Goal: Task Accomplishment & Management: Use online tool/utility

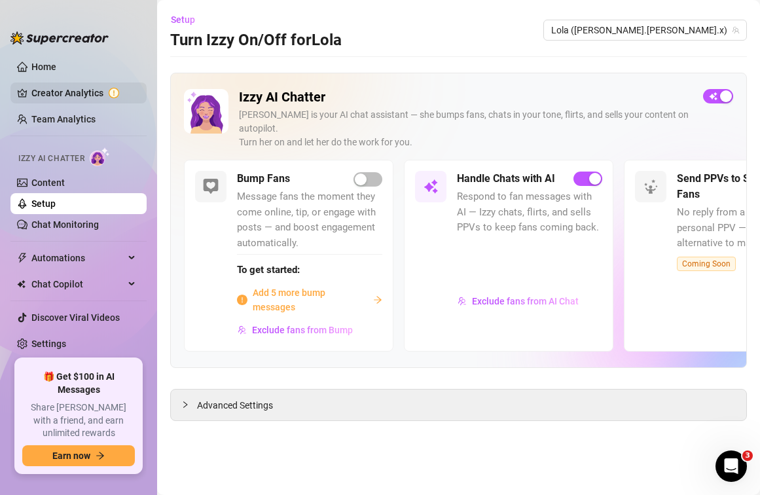
click at [97, 90] on link "Creator Analytics" at bounding box center [83, 92] width 105 height 21
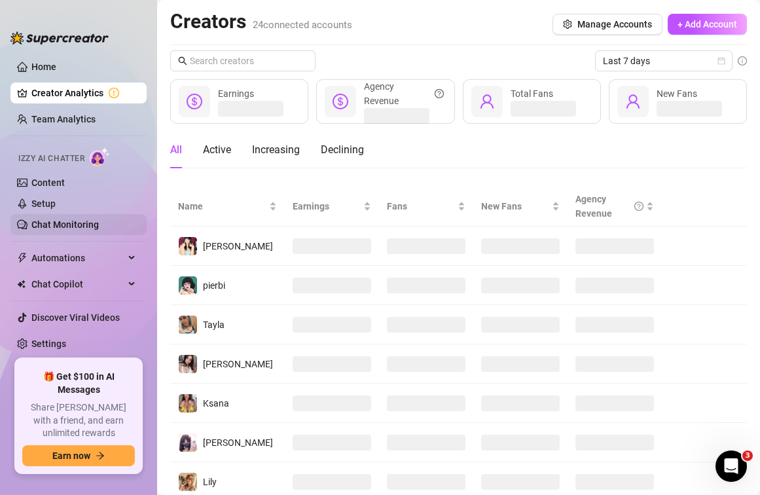
click at [92, 219] on link "Chat Monitoring" at bounding box center [64, 224] width 67 height 10
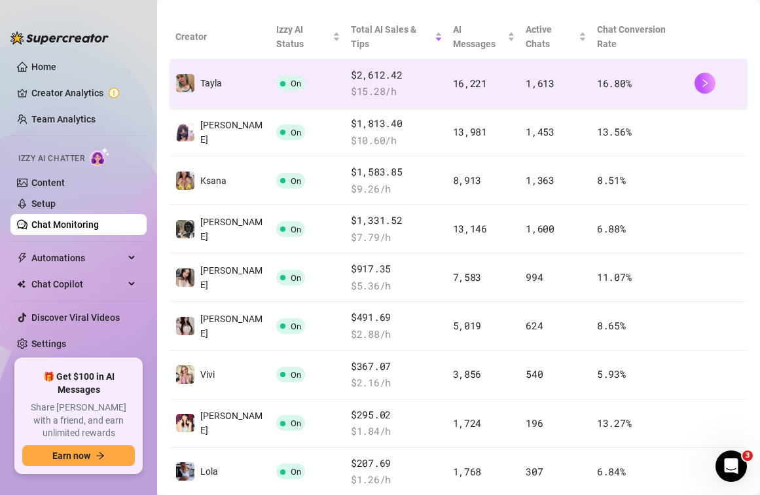
scroll to position [346, 0]
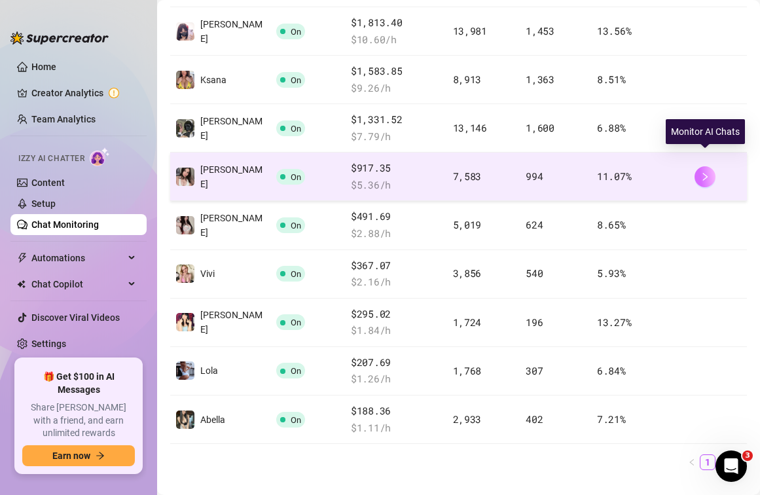
click at [708, 172] on icon "right" at bounding box center [704, 176] width 9 height 9
